Goal: Task Accomplishment & Management: Use online tool/utility

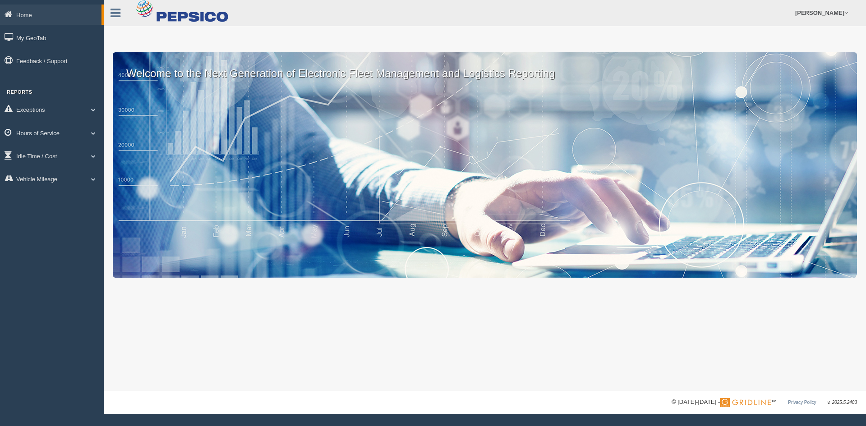
click at [47, 132] on link "Hours of Service" at bounding box center [52, 133] width 104 height 20
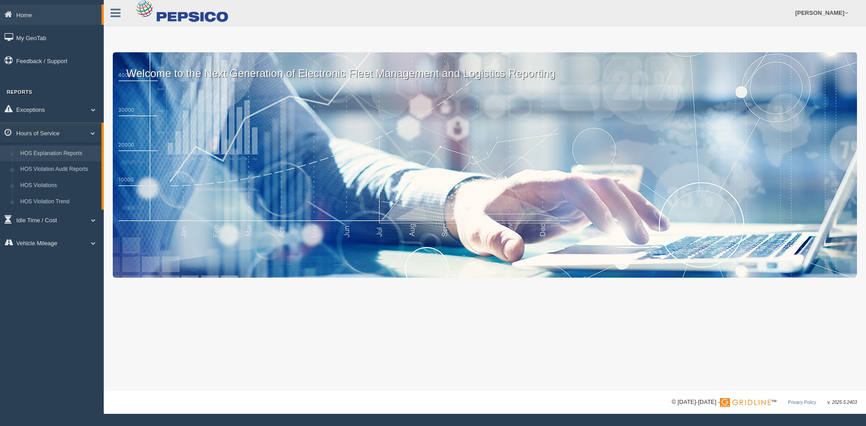
click at [43, 153] on link "HOS Explanation Reports" at bounding box center [58, 154] width 85 height 16
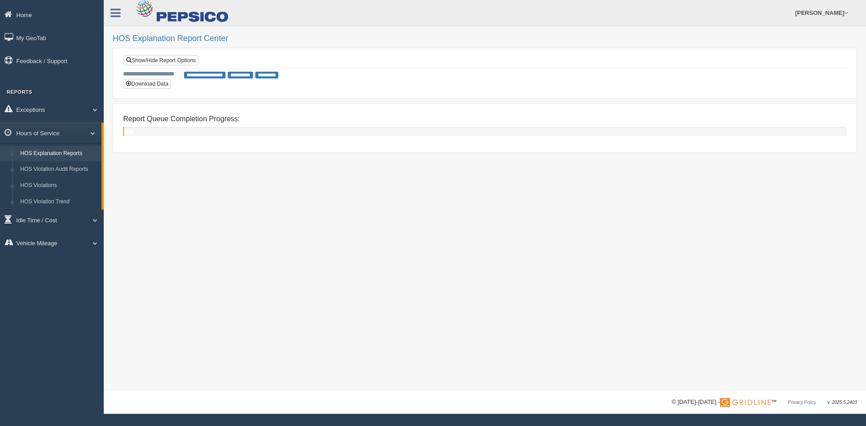
click at [58, 153] on link "HOS Explanation Reports" at bounding box center [58, 154] width 85 height 16
click at [39, 107] on link "Exceptions" at bounding box center [52, 109] width 104 height 20
click at [44, 196] on link "Hours of Service" at bounding box center [52, 197] width 104 height 20
click at [71, 158] on link "HOS Explanation Reports" at bounding box center [58, 154] width 85 height 16
click at [190, 57] on link "Show/Hide Report Options" at bounding box center [161, 60] width 75 height 10
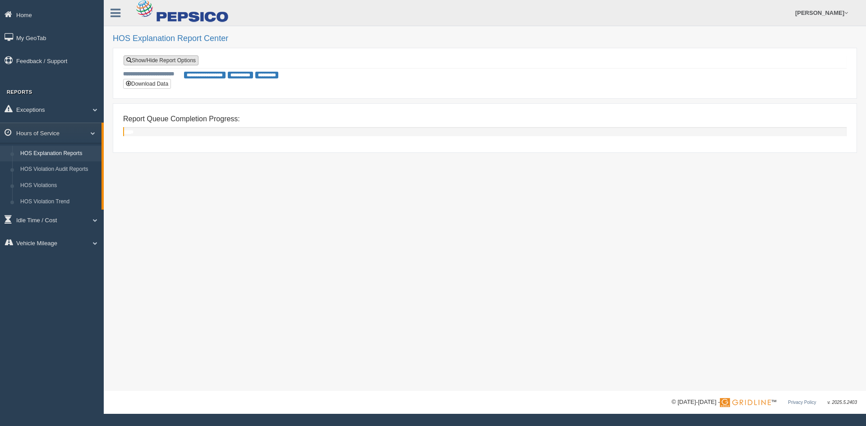
click at [185, 60] on link "Show/Hide Report Options" at bounding box center [161, 60] width 75 height 10
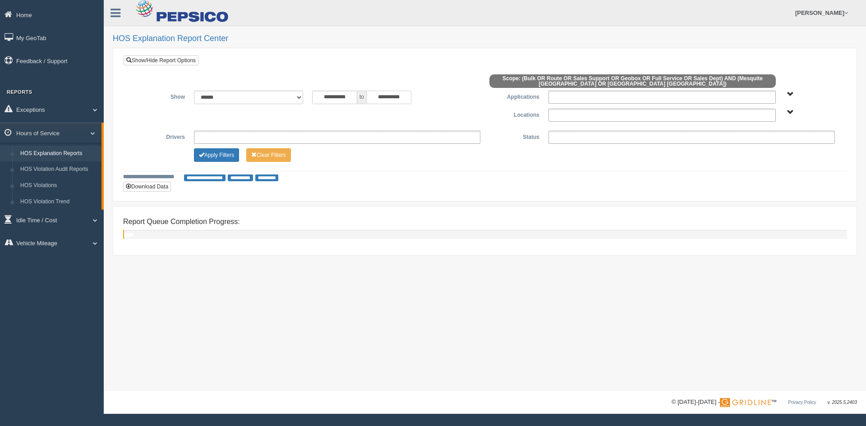
click at [401, 99] on input "**********" at bounding box center [388, 98] width 45 height 14
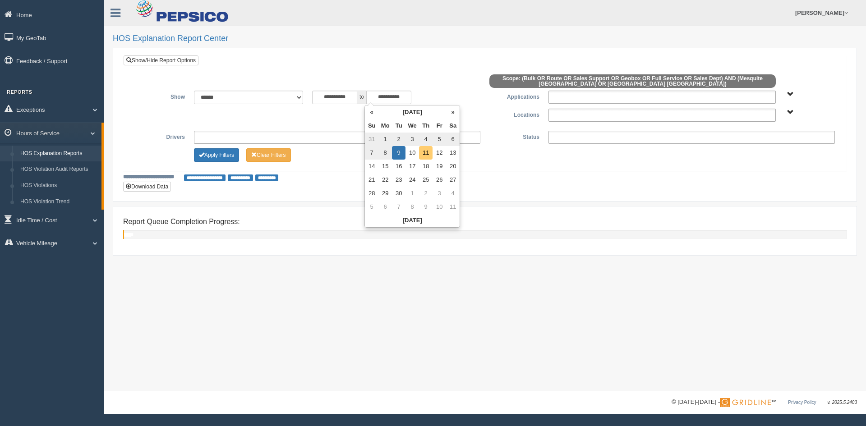
click at [428, 153] on td "11" at bounding box center [426, 153] width 14 height 14
type input "**********"
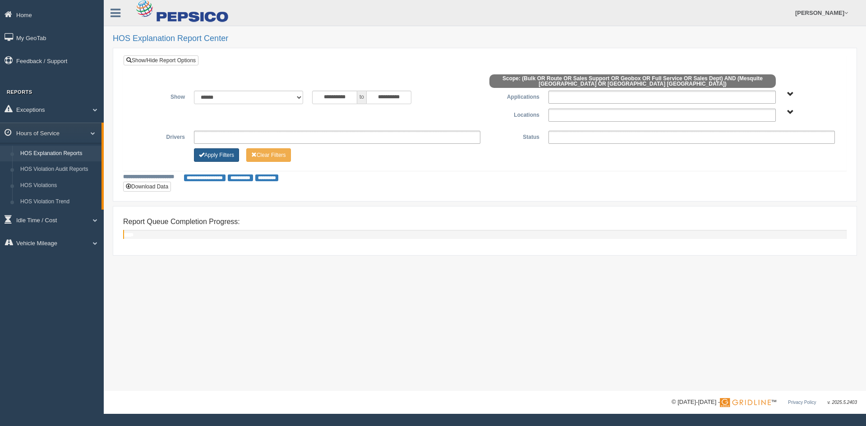
click at [213, 155] on button "Apply Filters" at bounding box center [216, 155] width 45 height 14
